Goal: Transaction & Acquisition: Purchase product/service

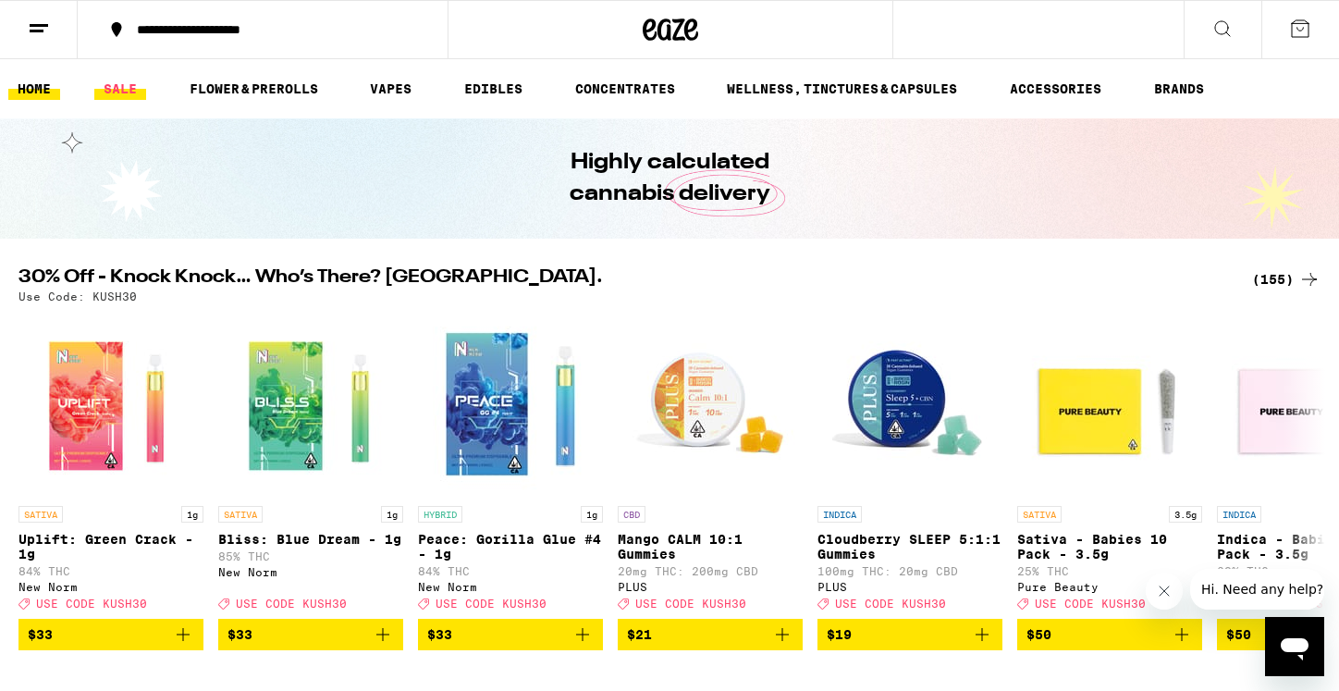
click at [122, 92] on link "SALE" at bounding box center [120, 89] width 52 height 22
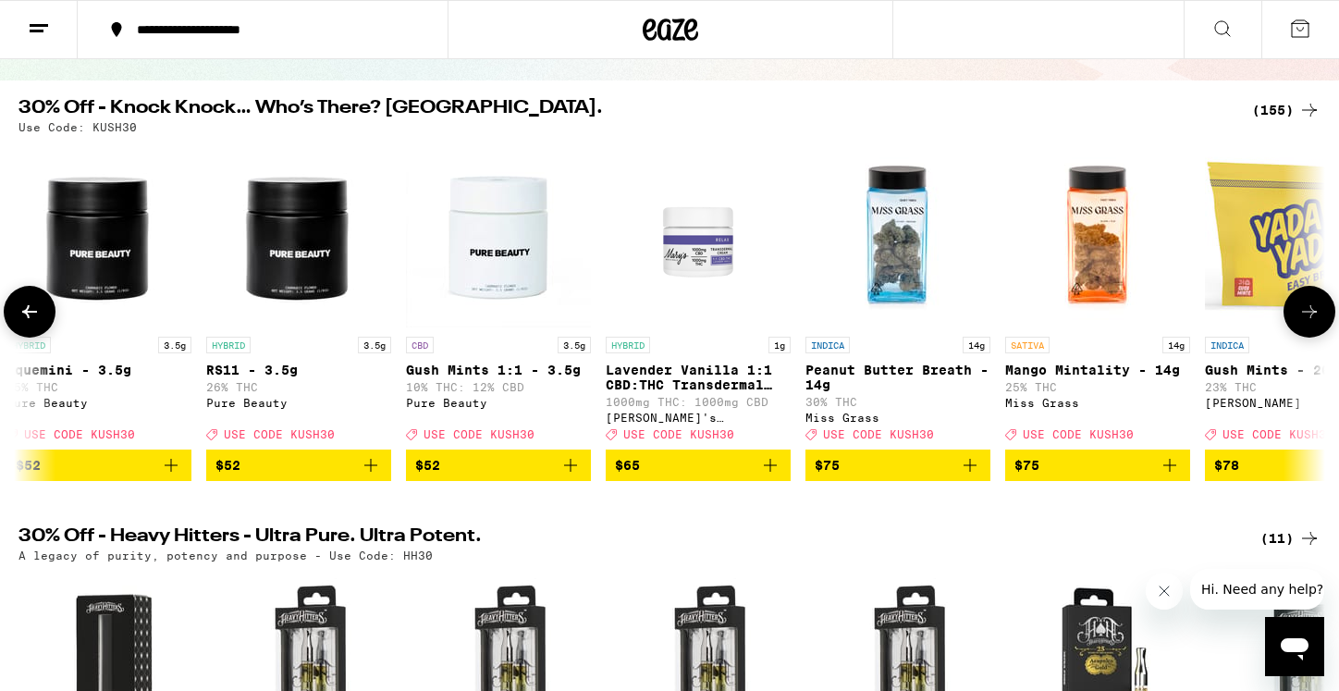
scroll to position [0, 29666]
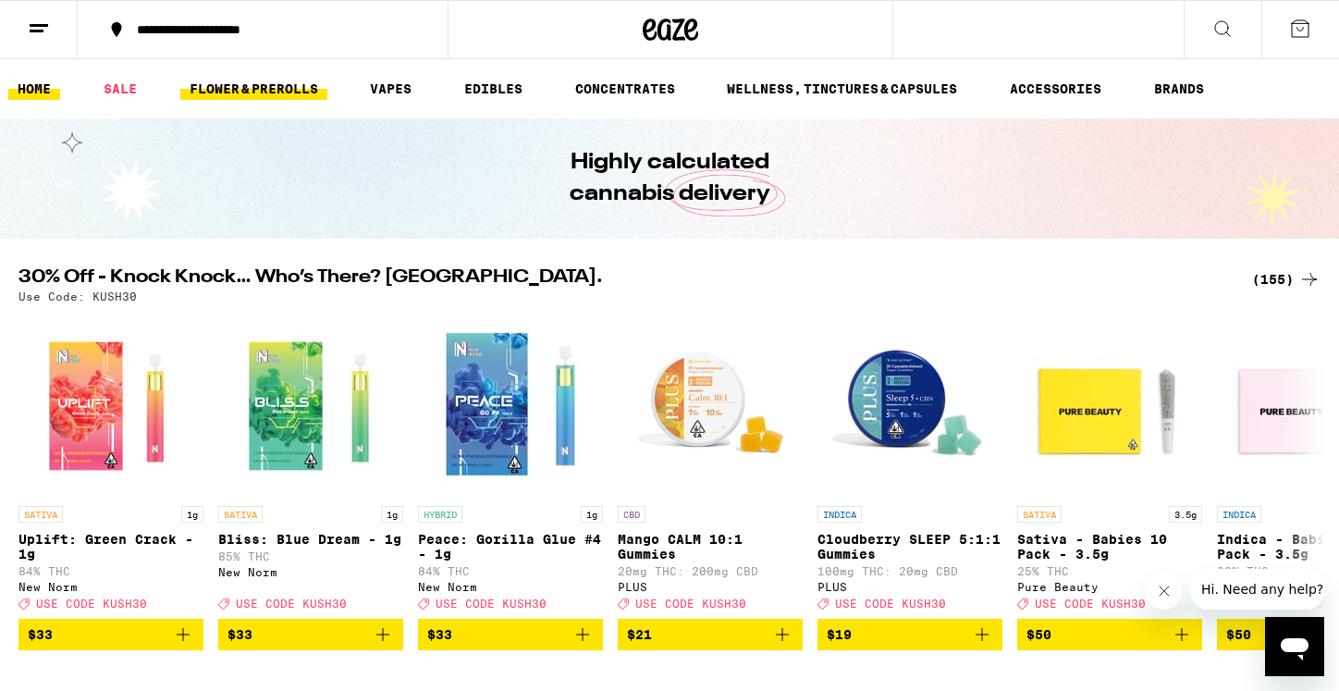
click at [227, 84] on link "FLOWER & PREROLLS" at bounding box center [253, 89] width 147 height 22
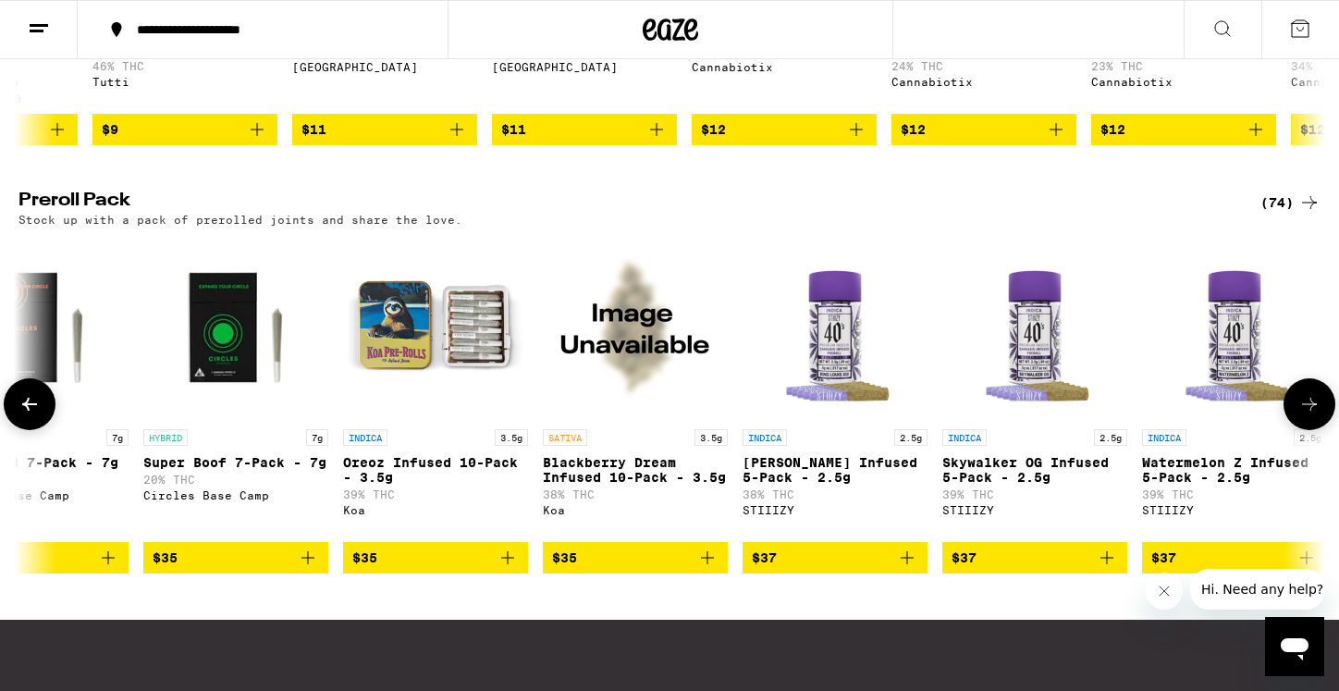
scroll to position [0, 4472]
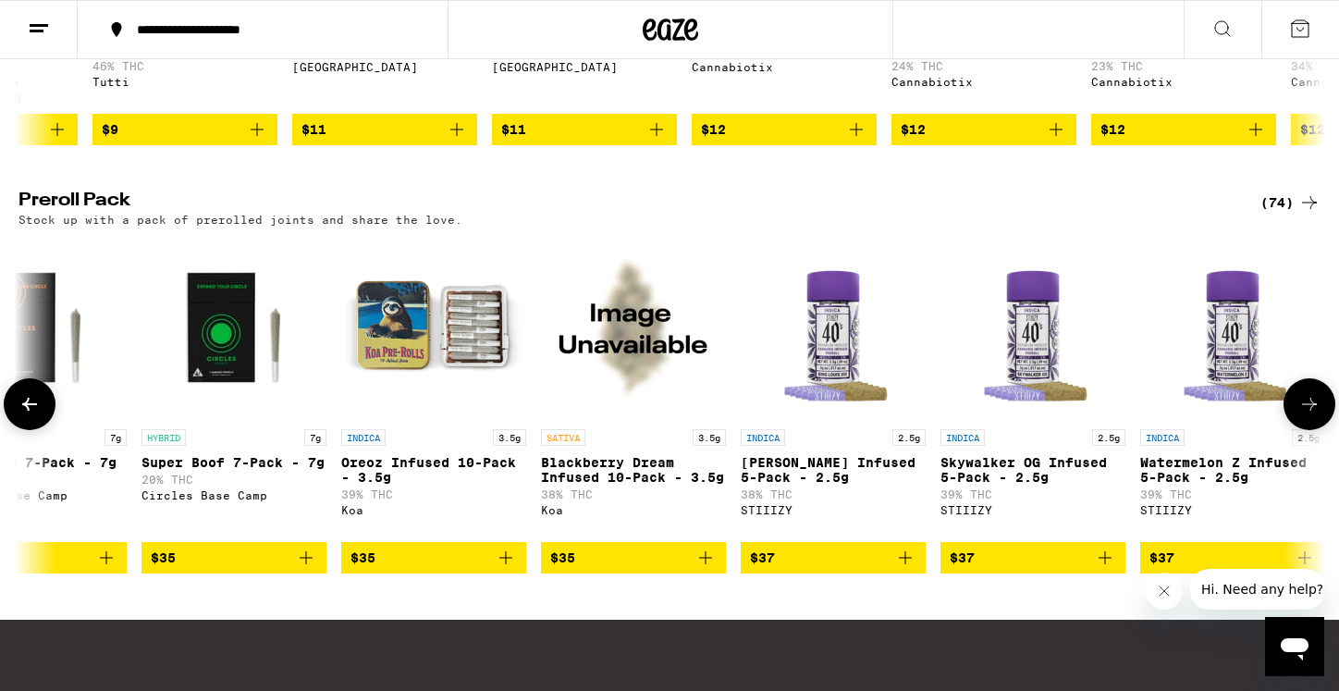
click at [504, 569] on icon "Add to bag" at bounding box center [506, 558] width 22 height 22
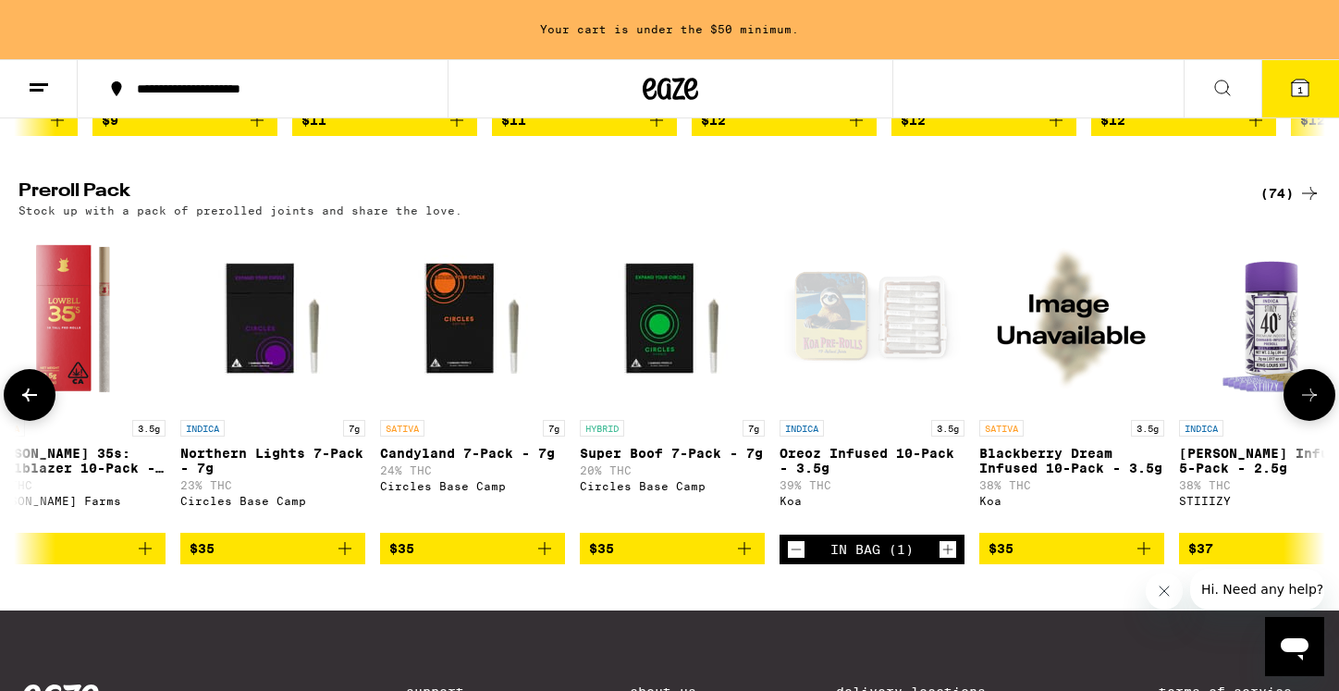
scroll to position [0, 3873]
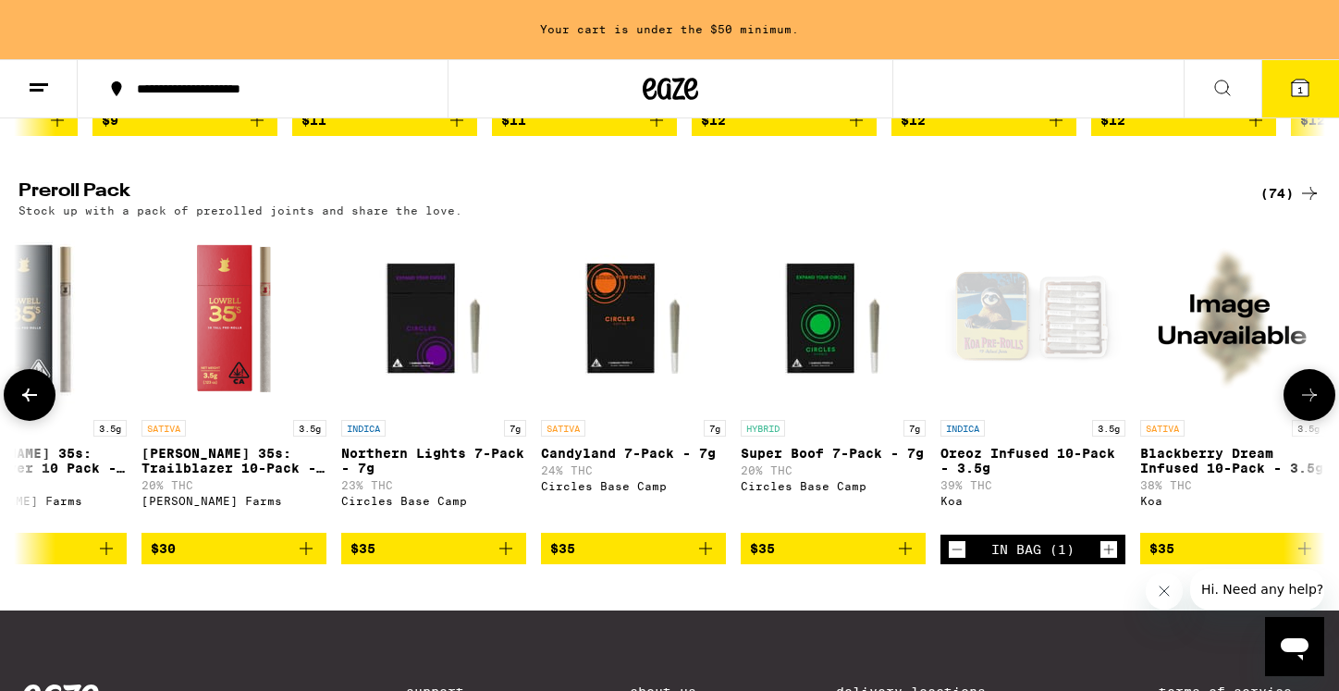
click at [1105, 561] on icon "Increment" at bounding box center [1109, 549] width 17 height 22
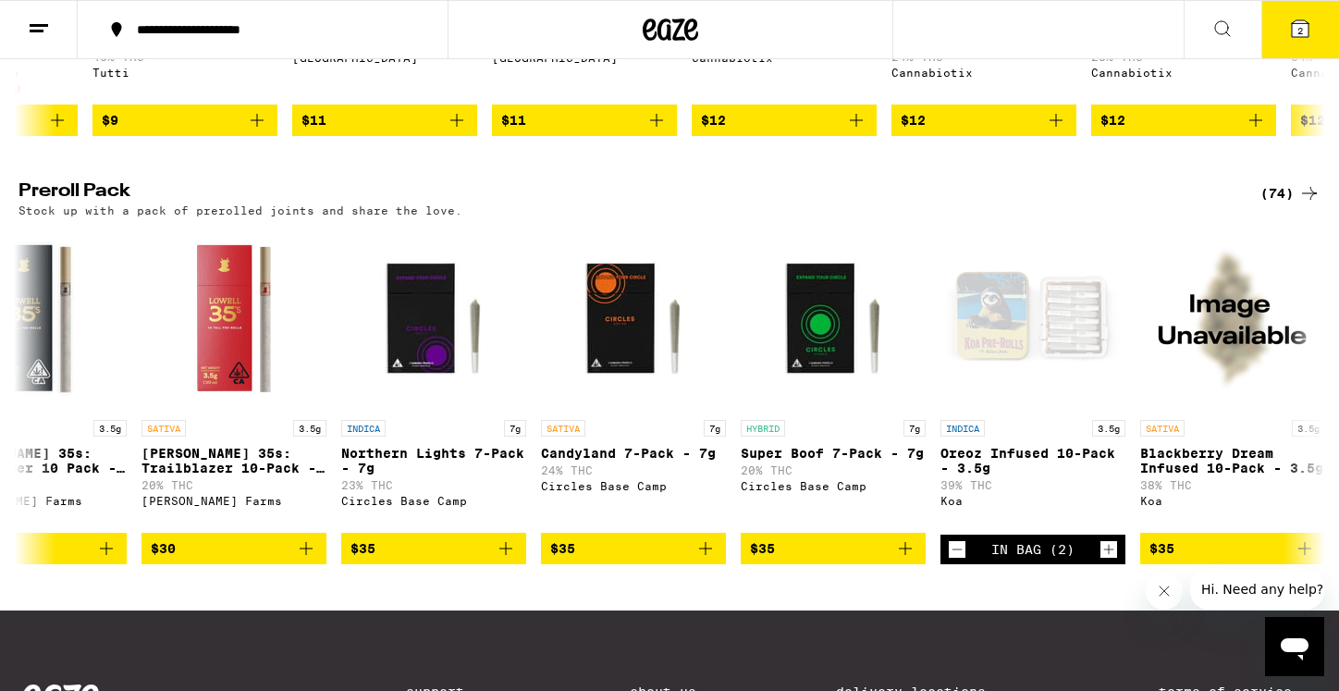
click at [1312, 34] on button "2" at bounding box center [1301, 29] width 78 height 57
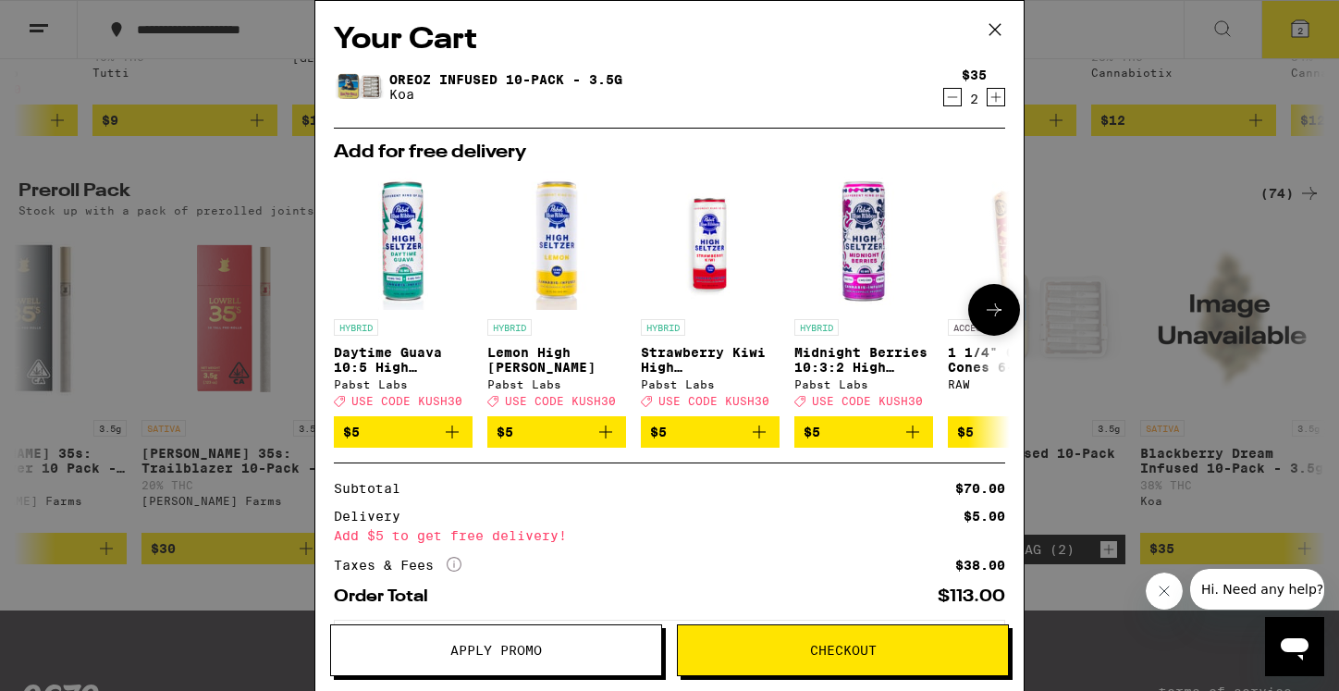
scroll to position [22, 0]
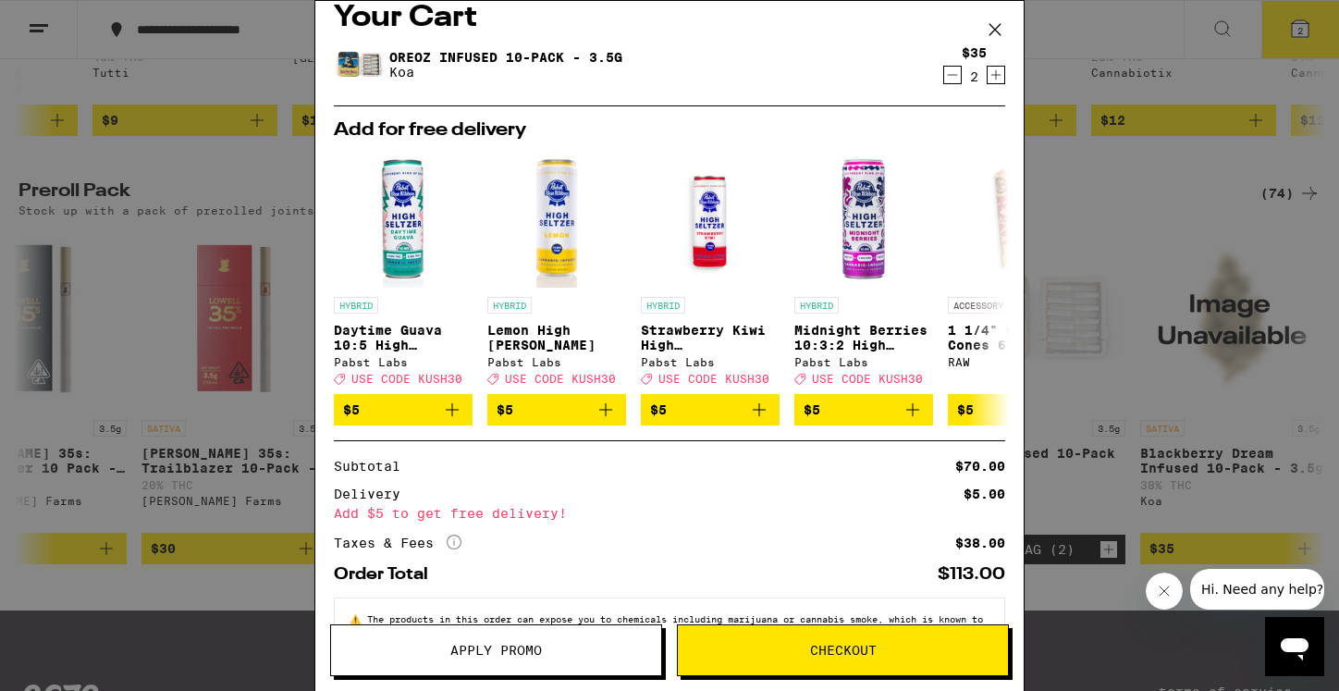
click at [997, 26] on icon at bounding box center [995, 30] width 28 height 28
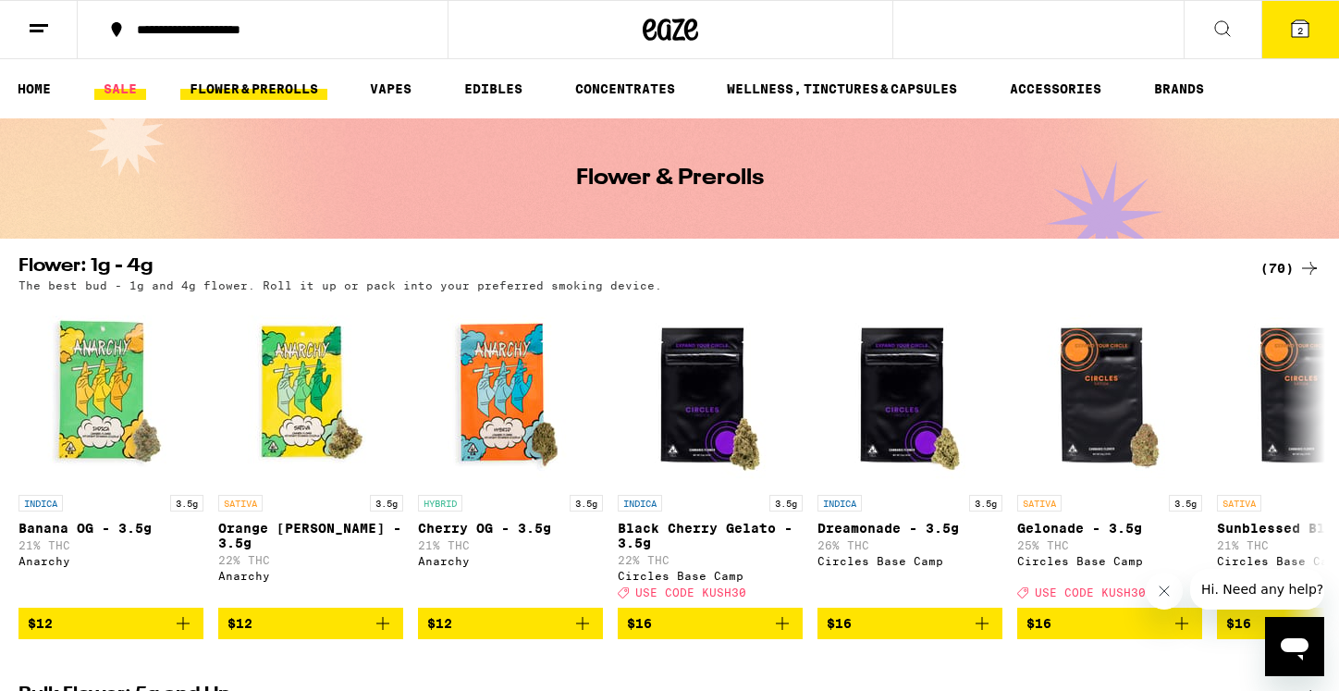
click at [121, 90] on link "SALE" at bounding box center [120, 89] width 52 height 22
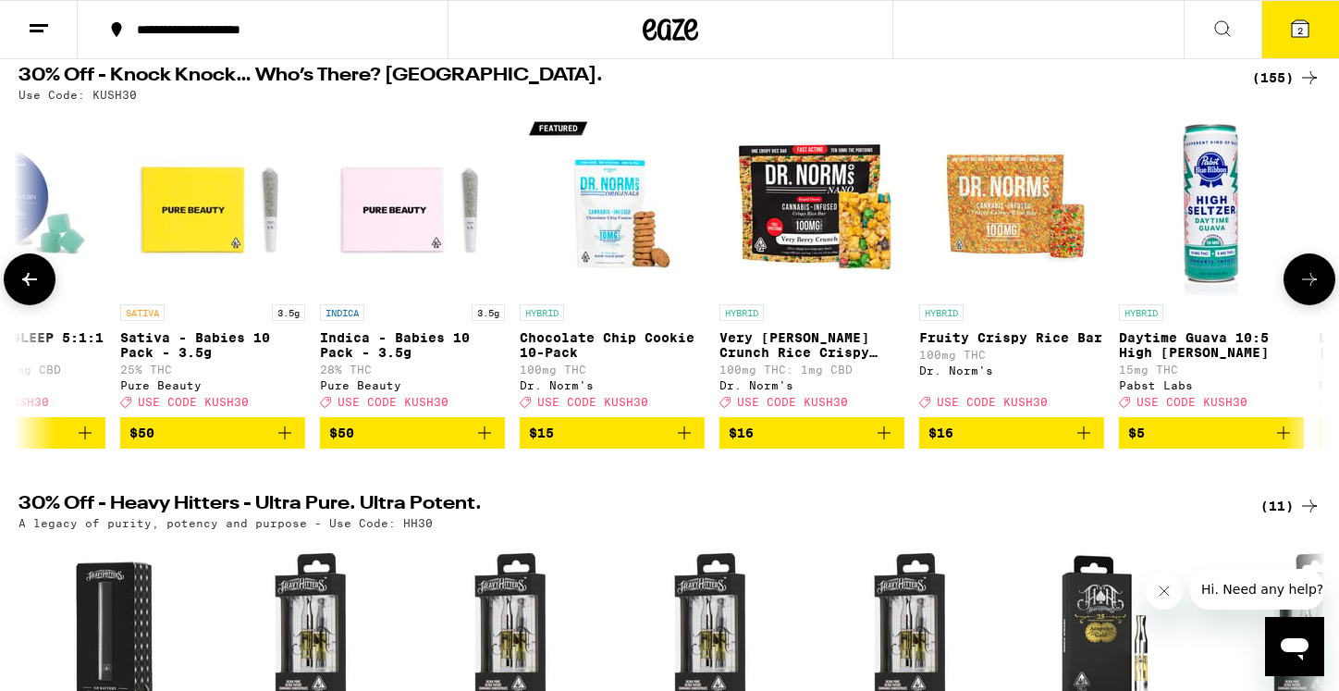
scroll to position [0, 899]
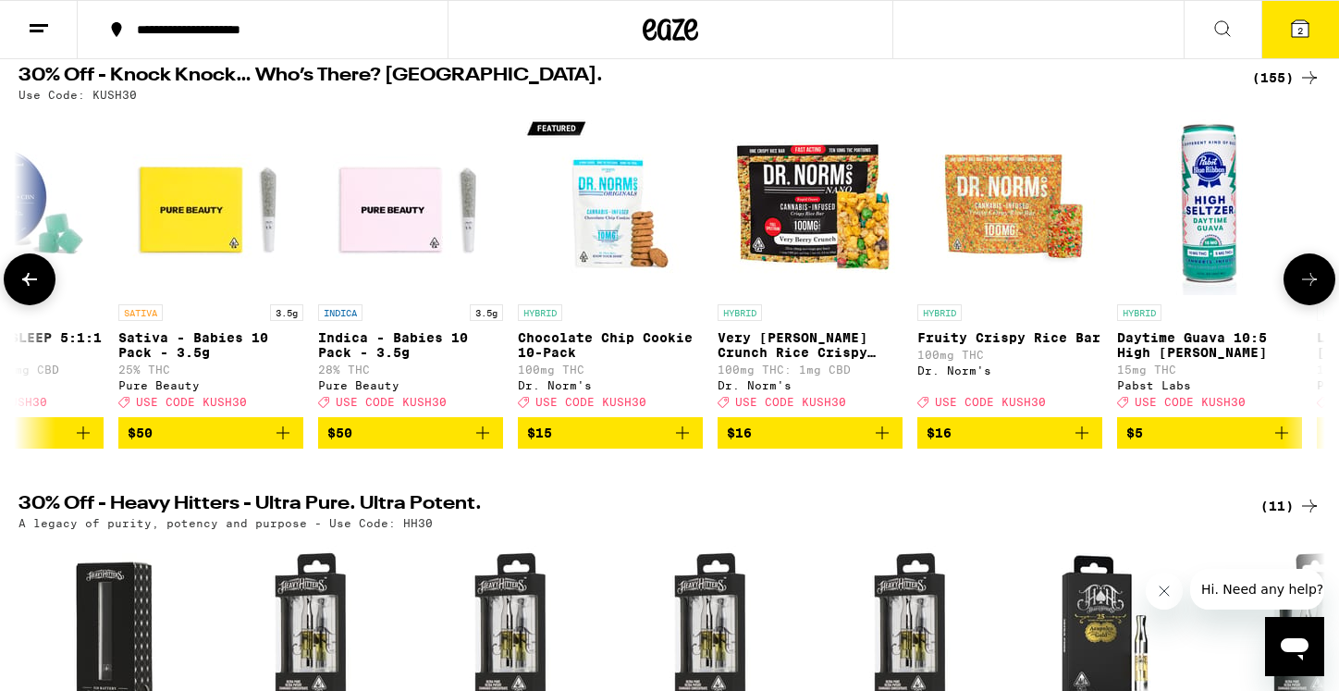
click at [484, 439] on icon "Add to bag" at bounding box center [482, 432] width 13 height 13
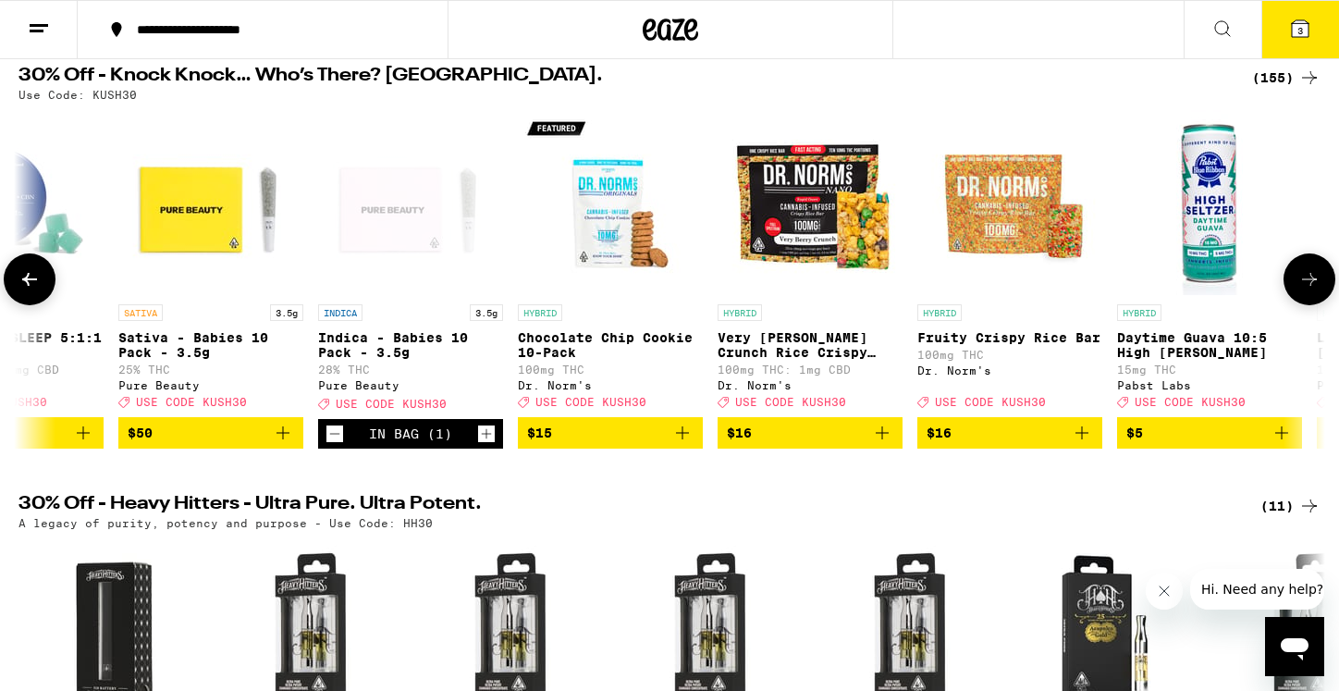
click at [484, 445] on icon "Increment" at bounding box center [486, 434] width 17 height 22
click at [1298, 23] on icon at bounding box center [1300, 28] width 17 height 17
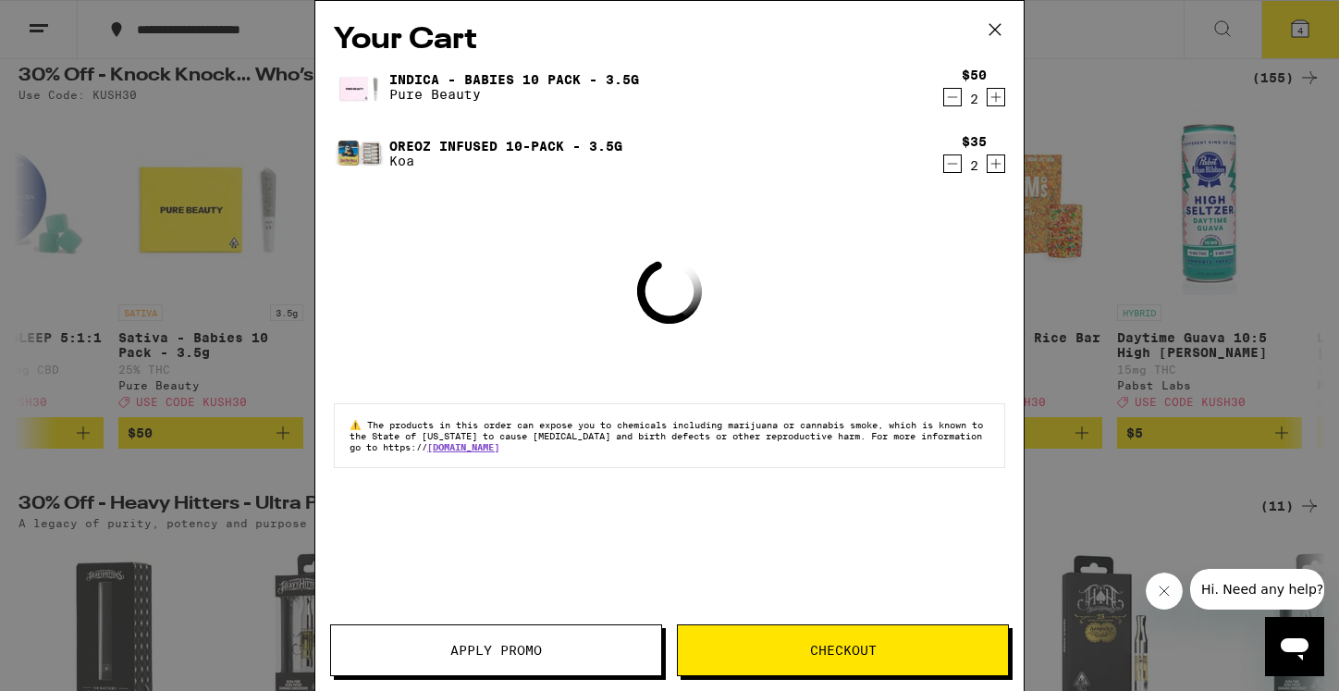
click at [951, 167] on icon "Decrement" at bounding box center [952, 164] width 17 height 22
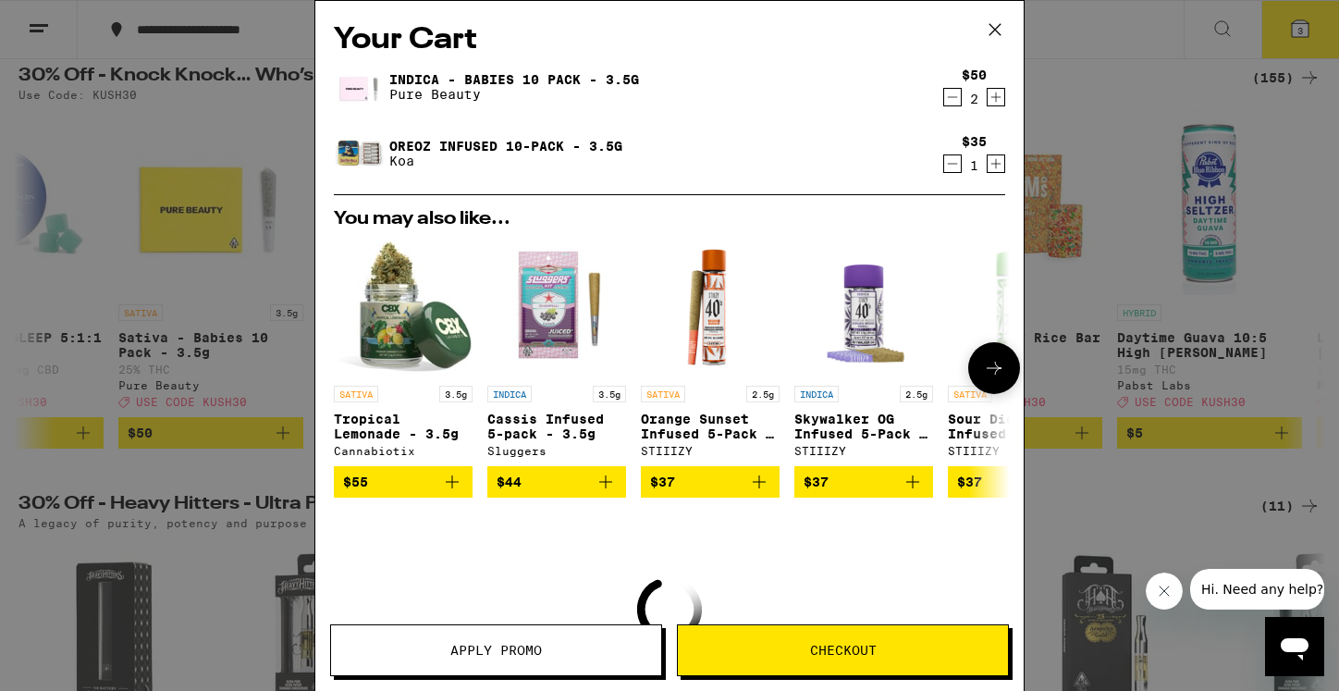
scroll to position [57, 0]
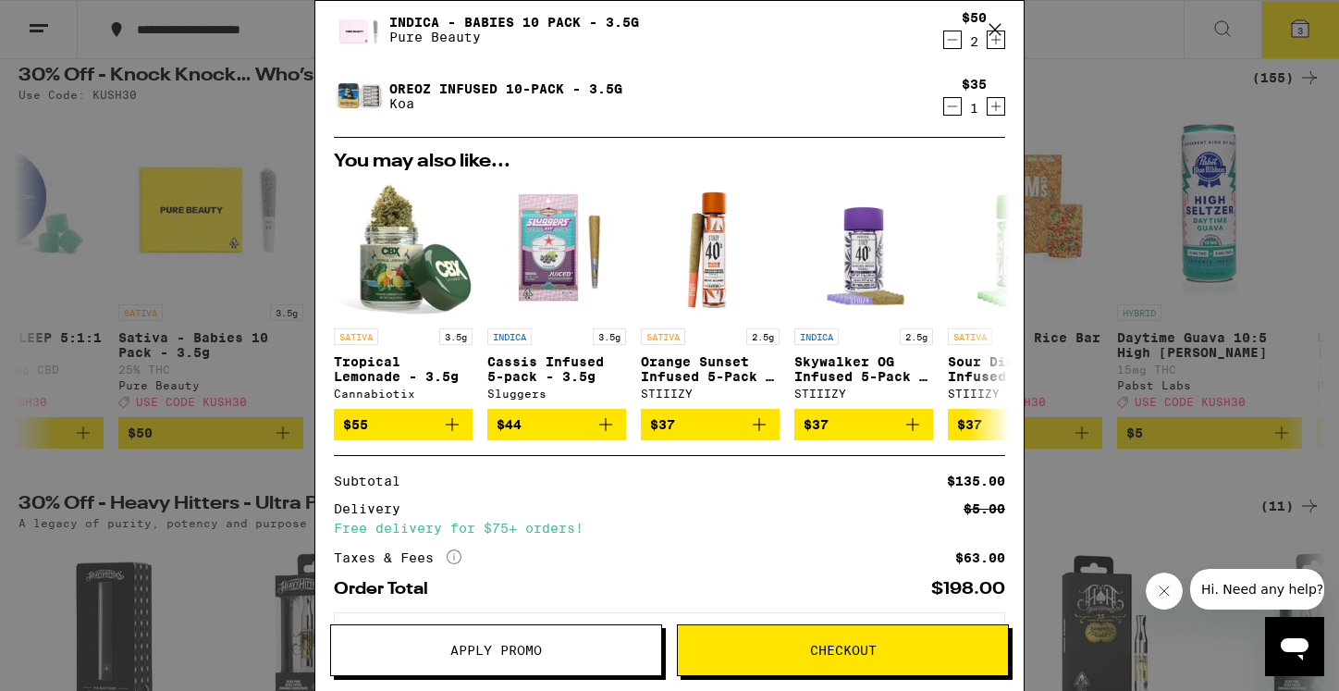
click at [512, 647] on span "Apply Promo" at bounding box center [496, 650] width 92 height 13
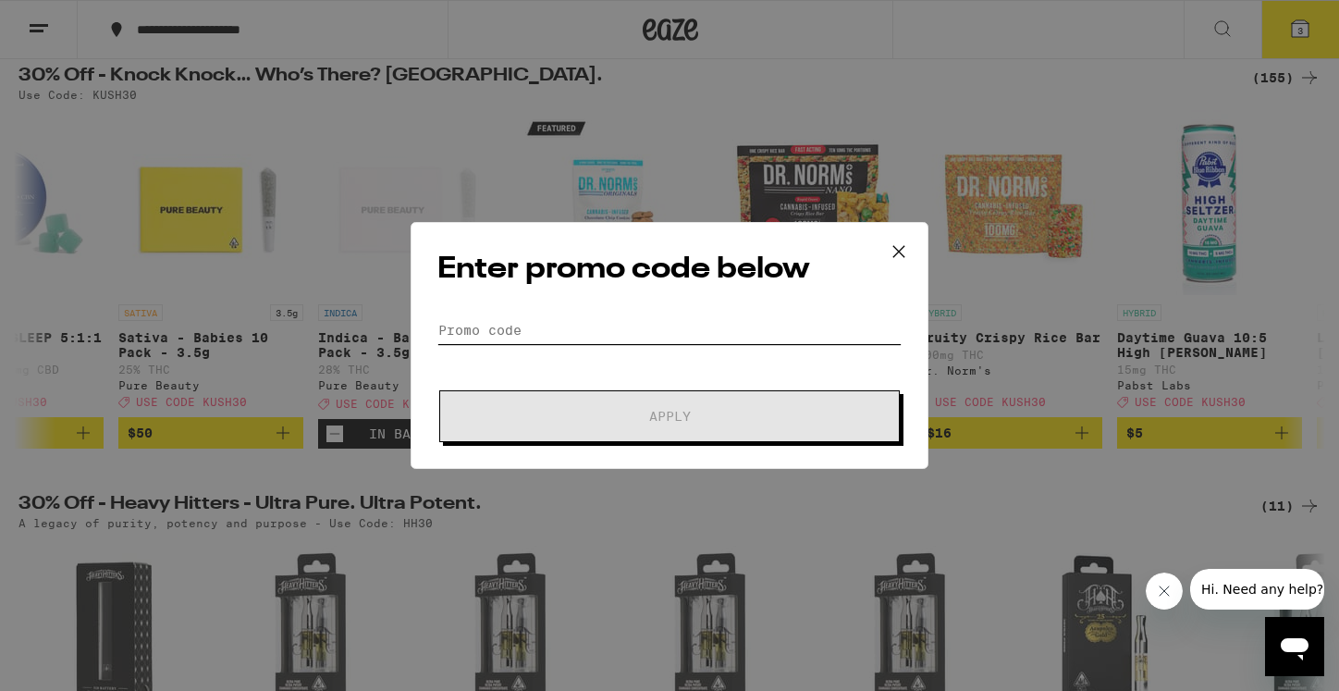
click at [544, 327] on input "Promo Code" at bounding box center [670, 330] width 464 height 28
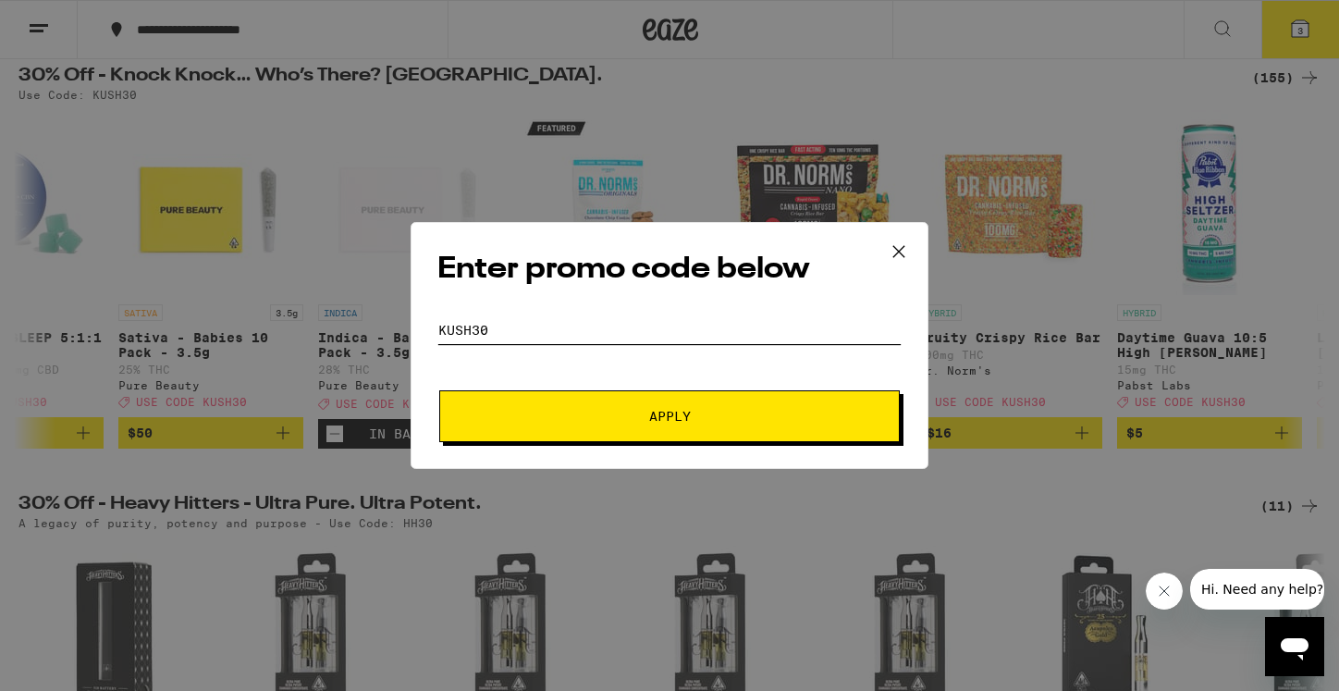
type input "KUSH30"
click at [538, 413] on span "Apply" at bounding box center [669, 416] width 333 height 13
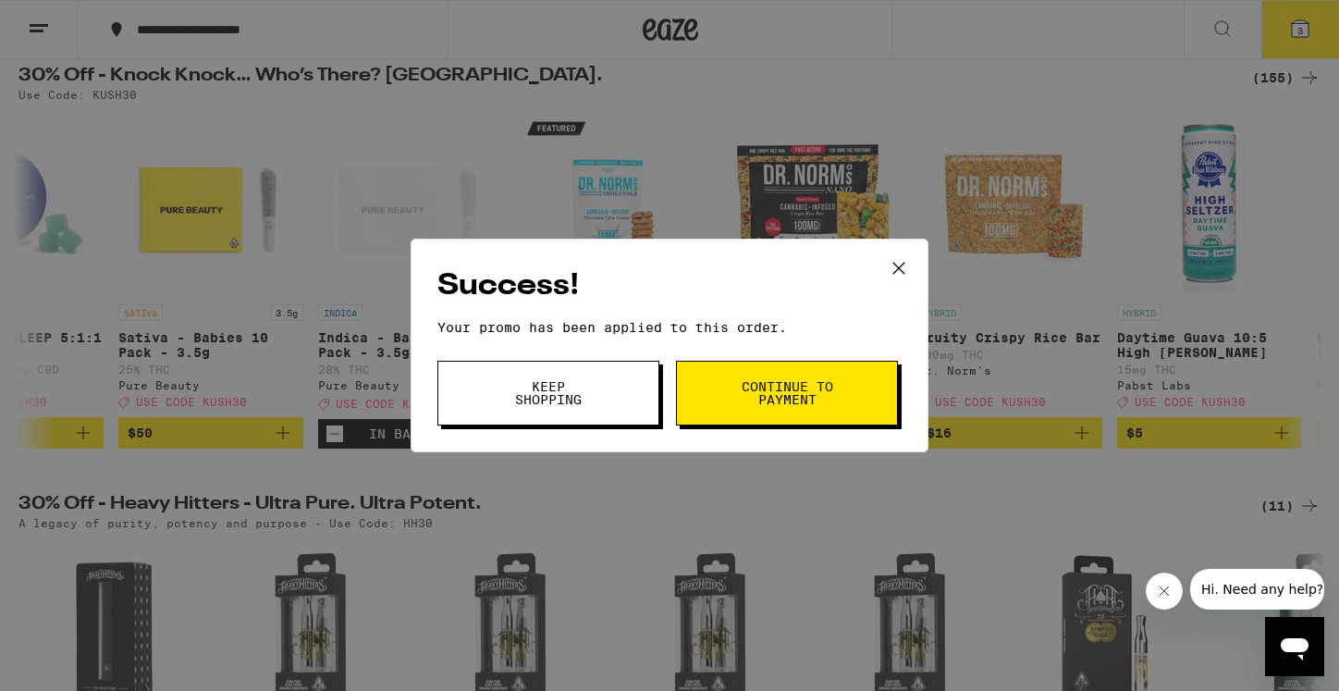
click at [760, 406] on span "Continue to payment" at bounding box center [787, 393] width 94 height 26
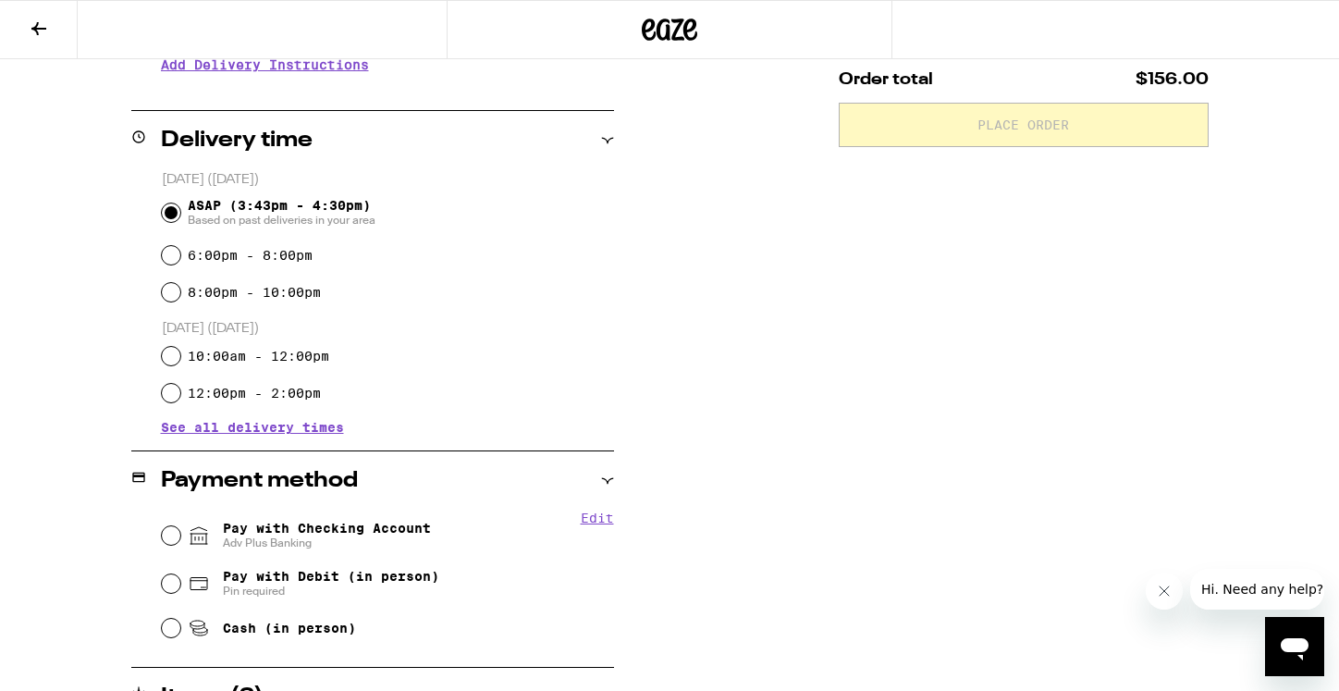
scroll to position [259, 0]
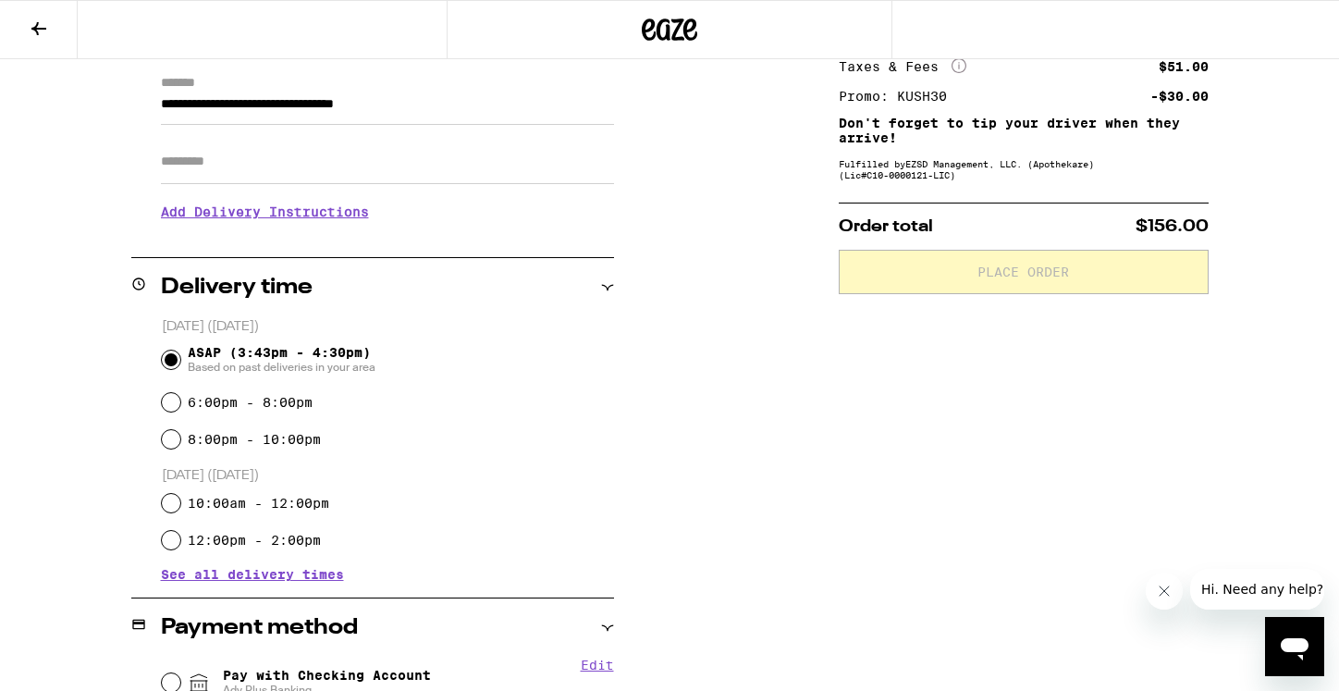
click at [16, 32] on button at bounding box center [39, 30] width 78 height 58
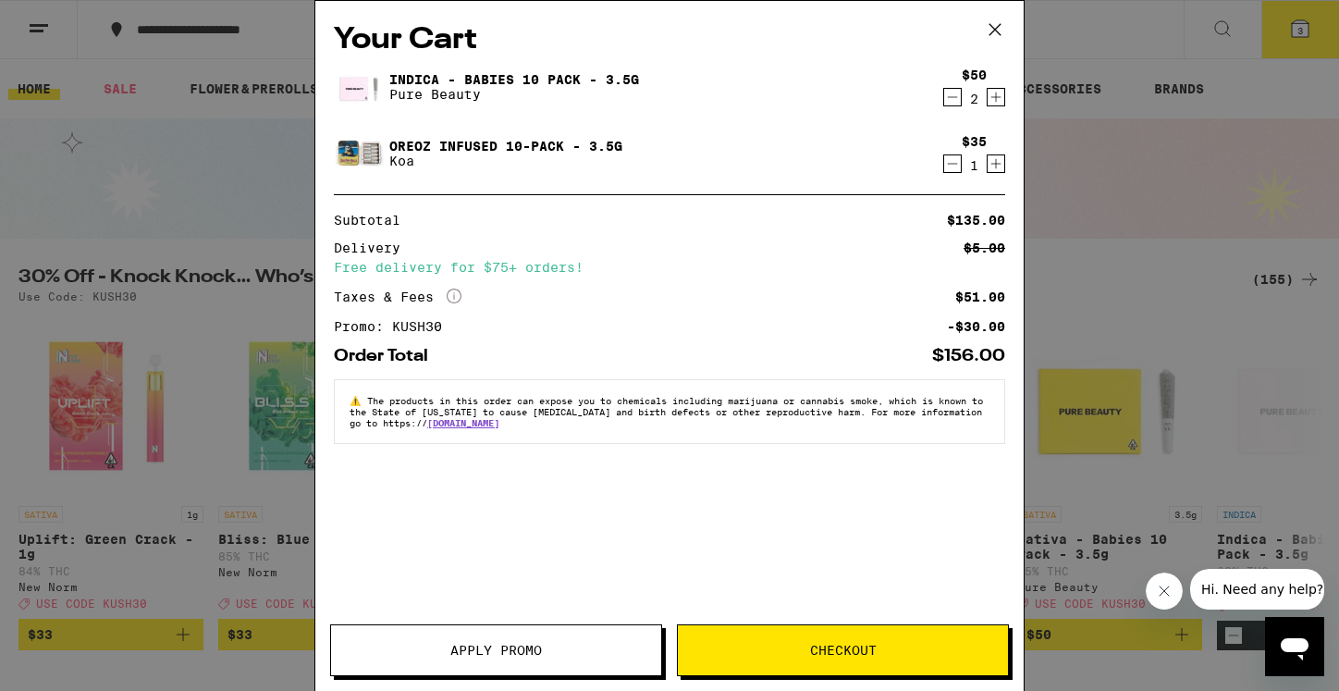
click at [948, 100] on icon "Decrement" at bounding box center [952, 97] width 17 height 22
click at [771, 644] on span "Checkout" at bounding box center [843, 650] width 330 height 13
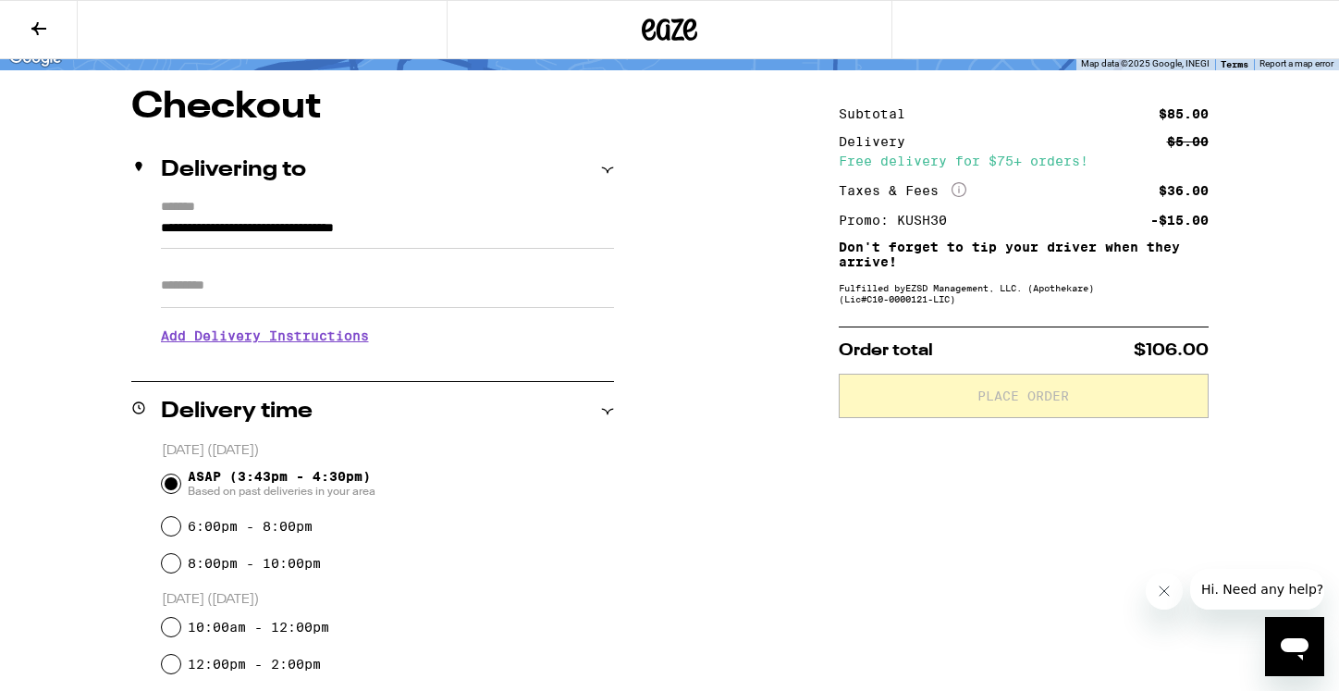
scroll to position [127, 0]
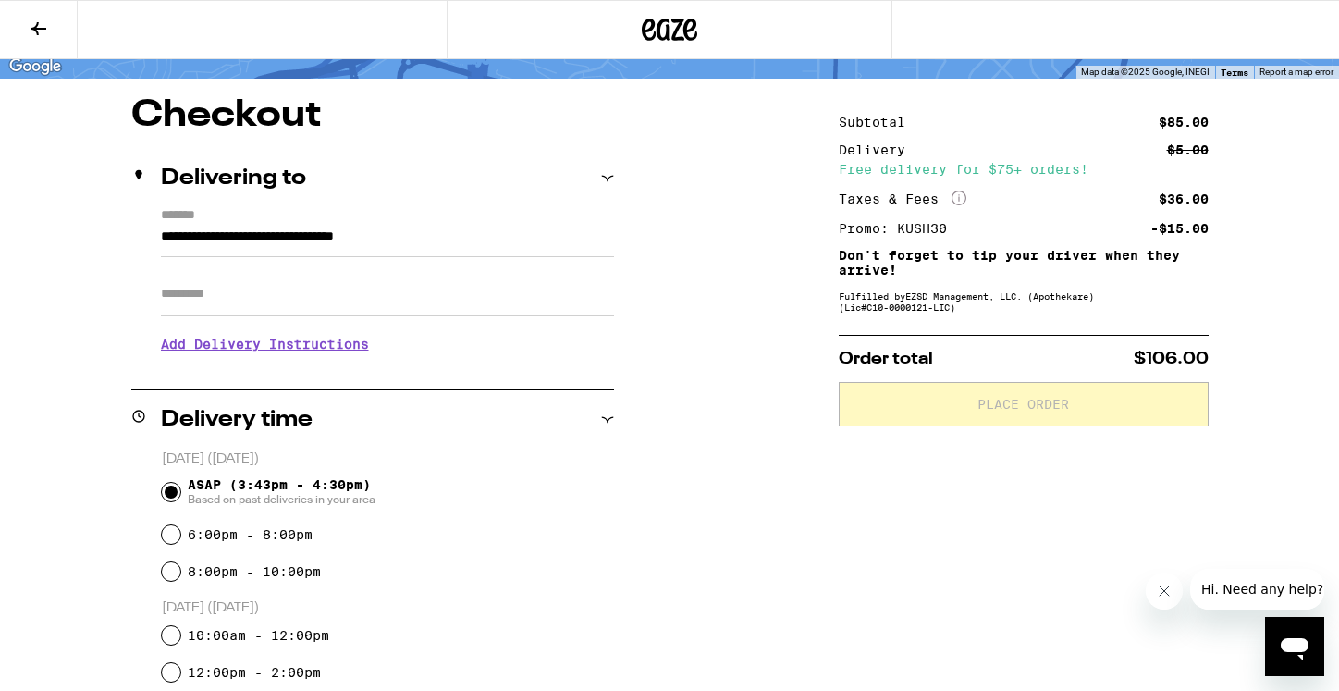
click at [308, 281] on input "Apt/Suite" at bounding box center [387, 294] width 453 height 44
type input "*"
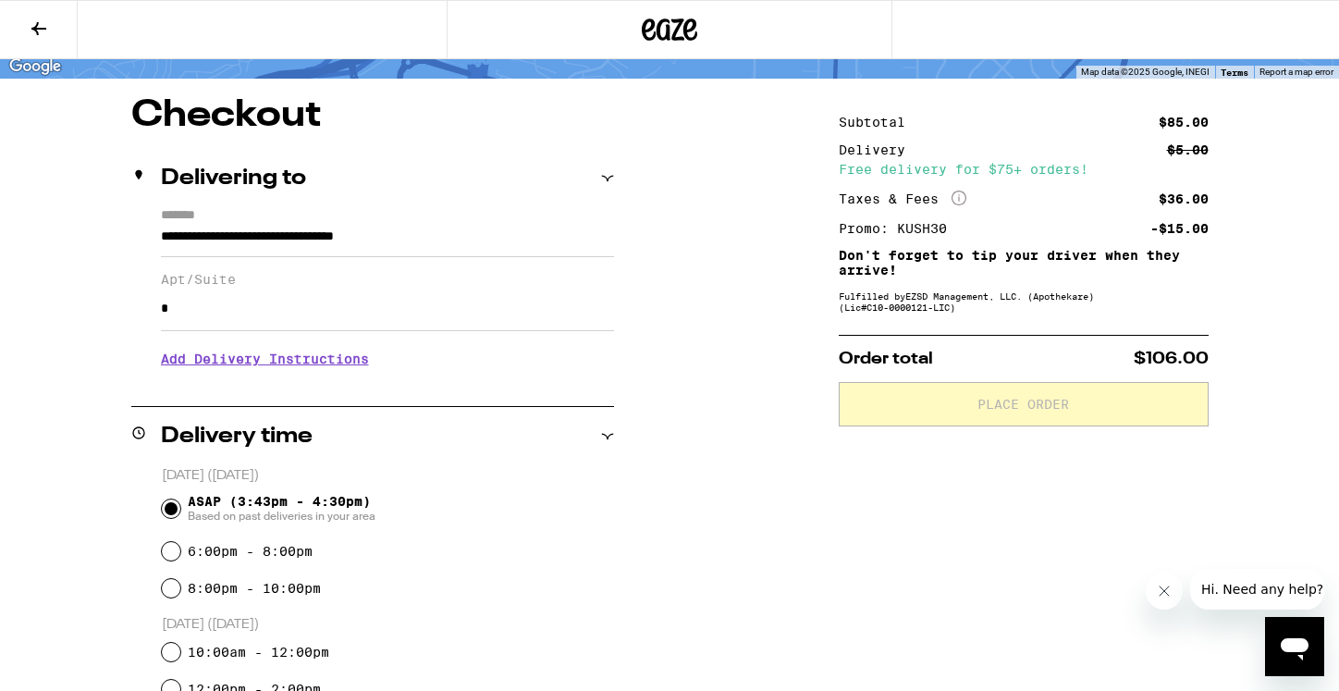
type input "*"
click at [732, 528] on div "**********" at bounding box center [670, 627] width 1332 height 1060
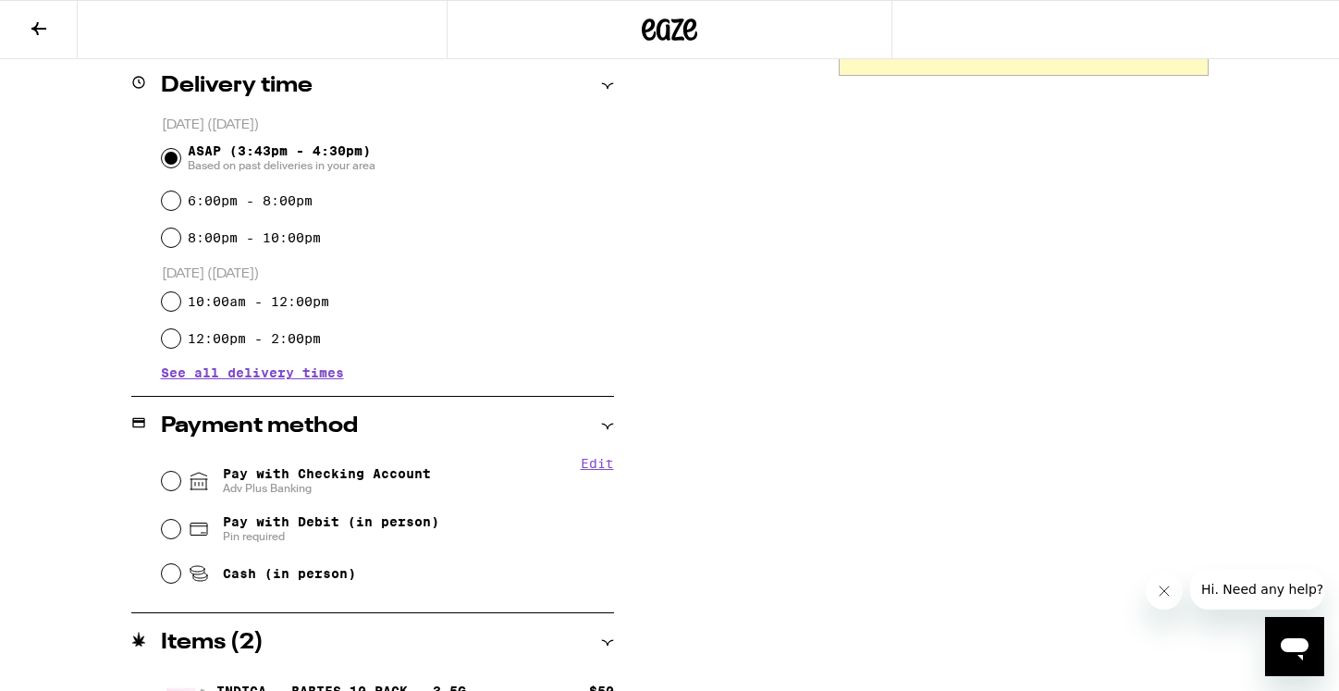
scroll to position [493, 0]
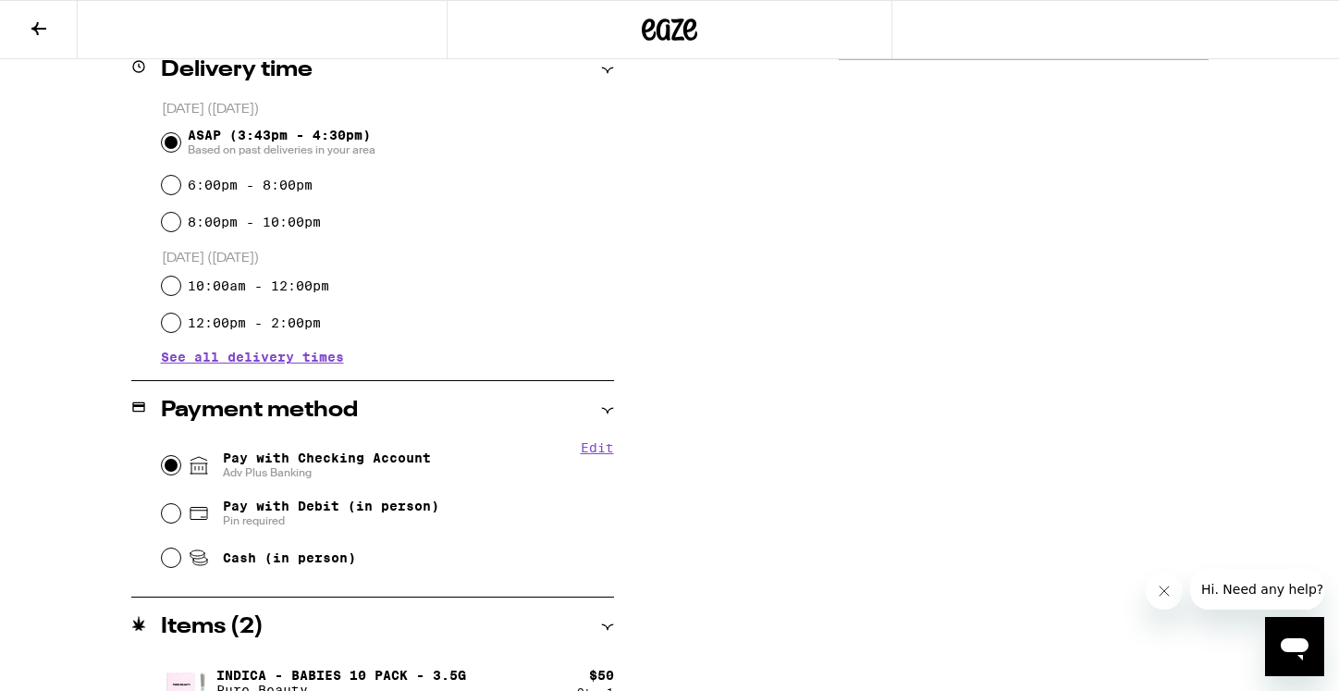
click at [177, 468] on input "Pay with Checking Account Adv Plus Banking" at bounding box center [171, 465] width 18 height 18
radio input "true"
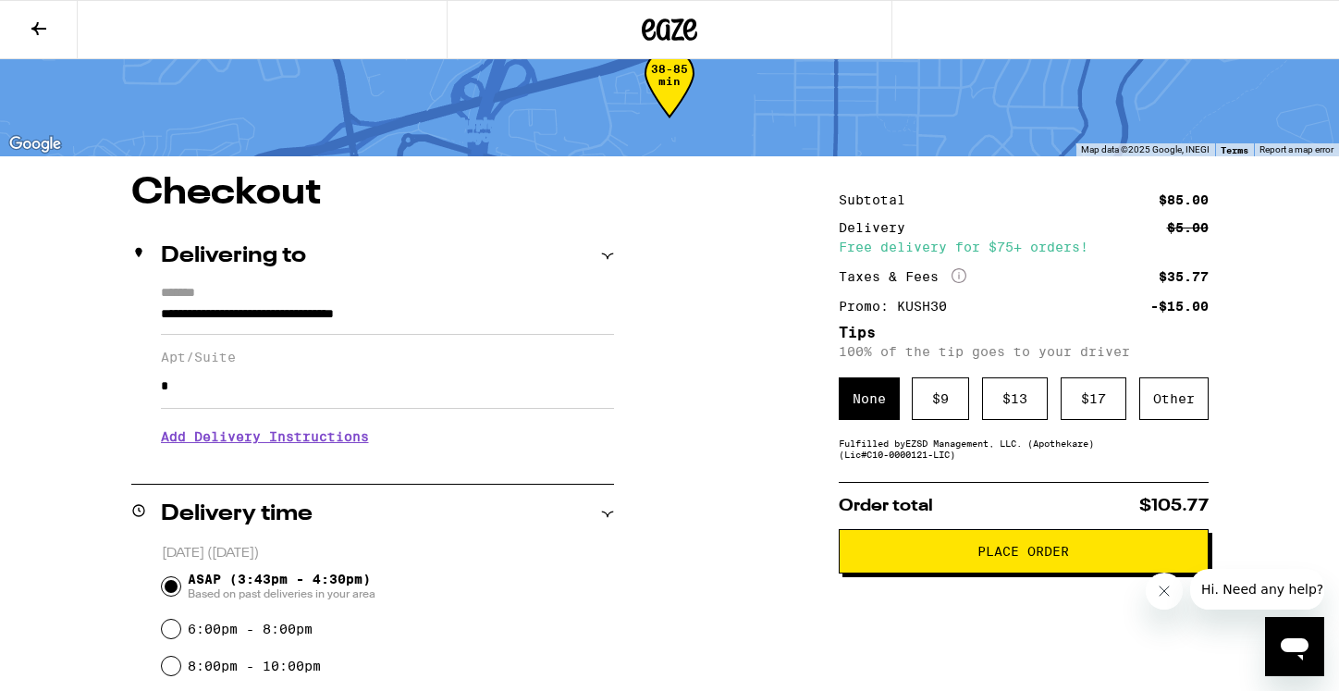
scroll to position [43, 0]
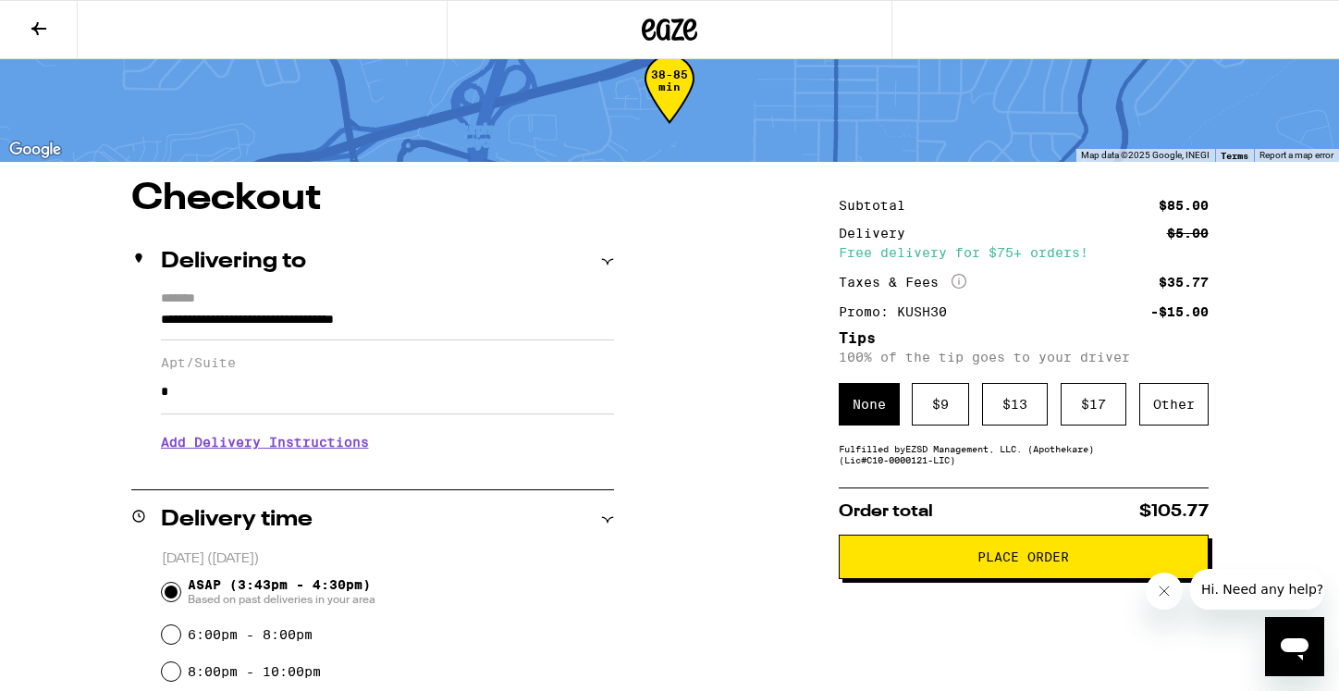
click at [954, 563] on span "Place Order" at bounding box center [1024, 556] width 339 height 13
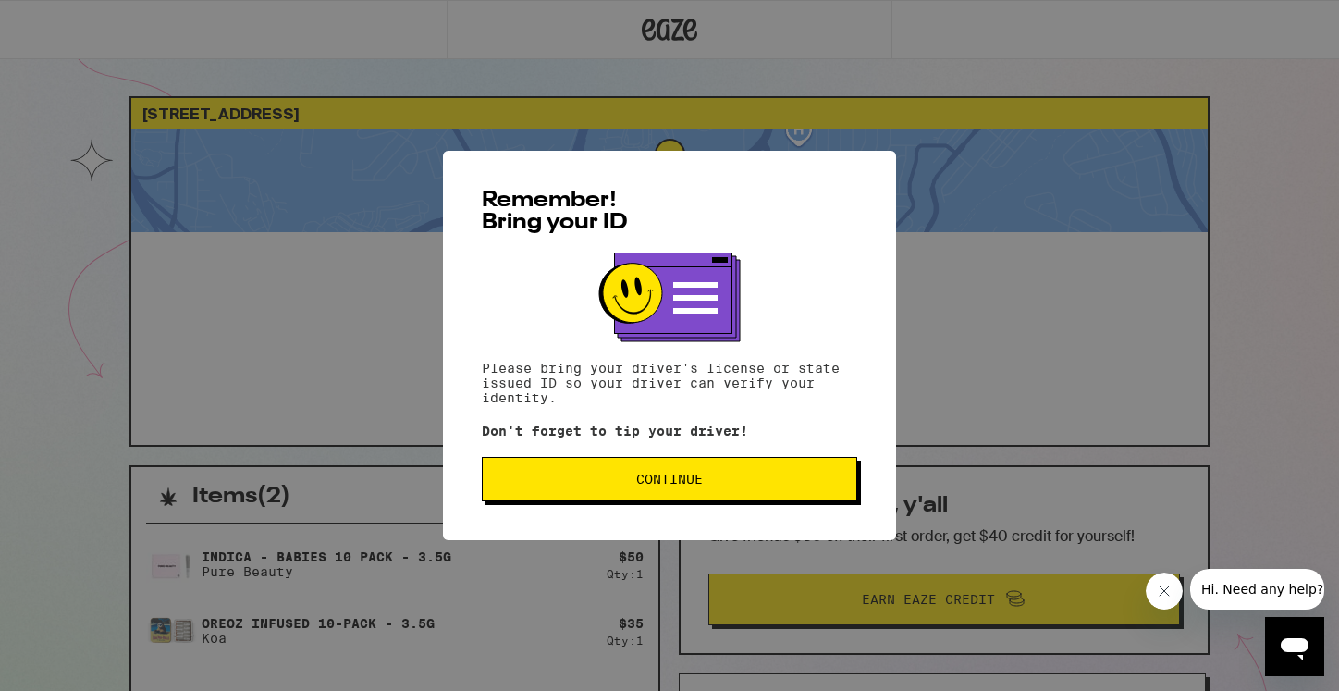
click at [683, 499] on button "Continue" at bounding box center [670, 479] width 376 height 44
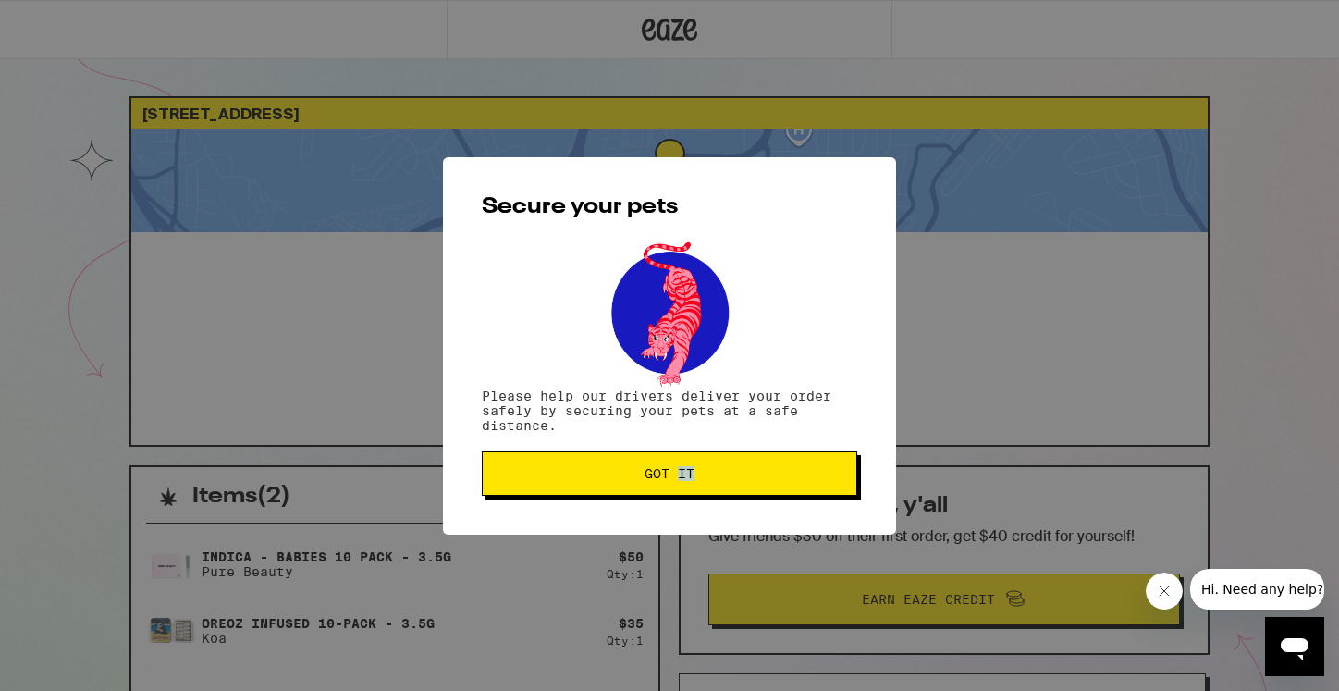
click at [683, 499] on div "Secure your pets Please help our drivers deliver your order safely by securing …" at bounding box center [669, 345] width 453 height 377
click at [679, 476] on span "Got it" at bounding box center [670, 473] width 50 height 13
